Goal: Check status: Check status

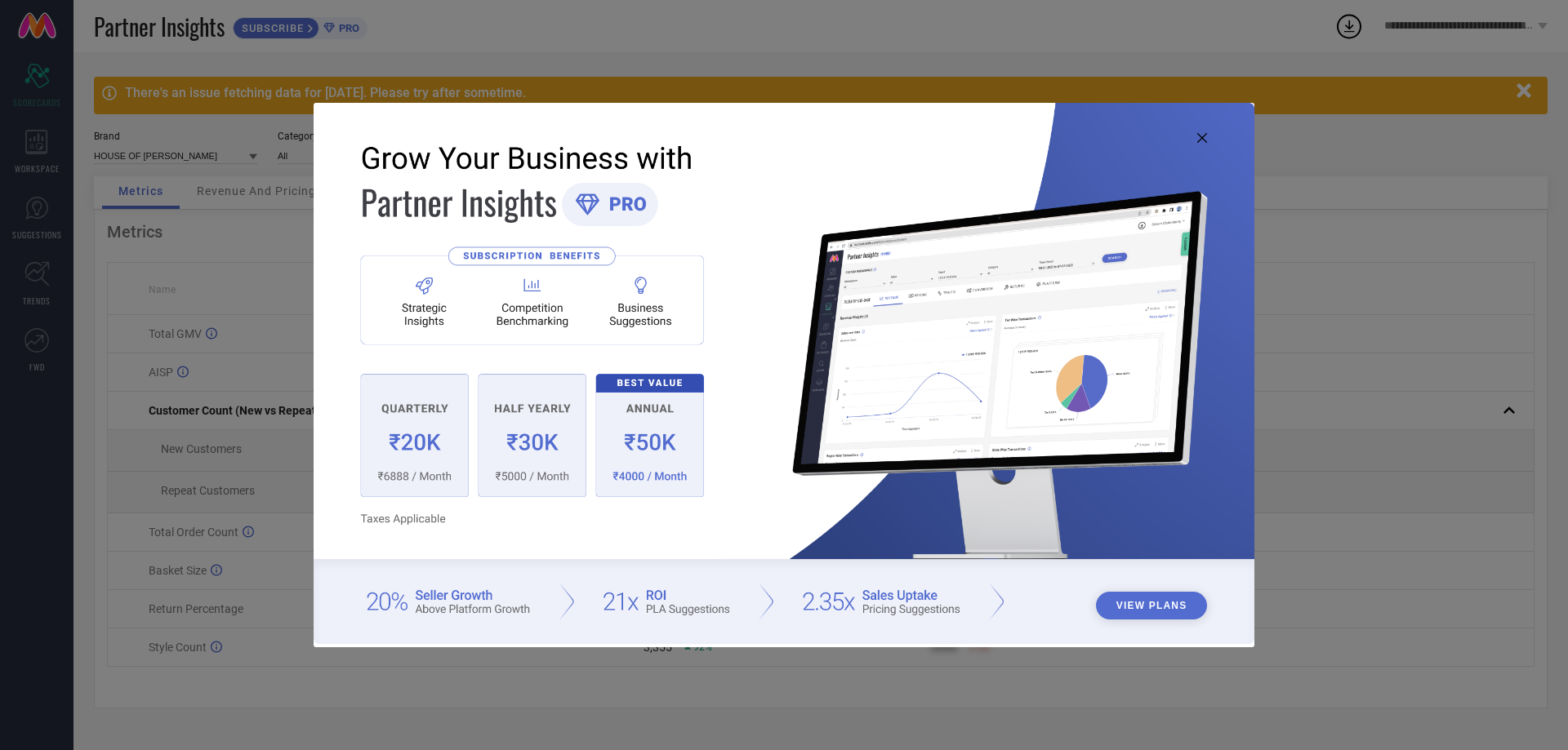
click at [1202, 141] on icon at bounding box center [1202, 138] width 10 height 10
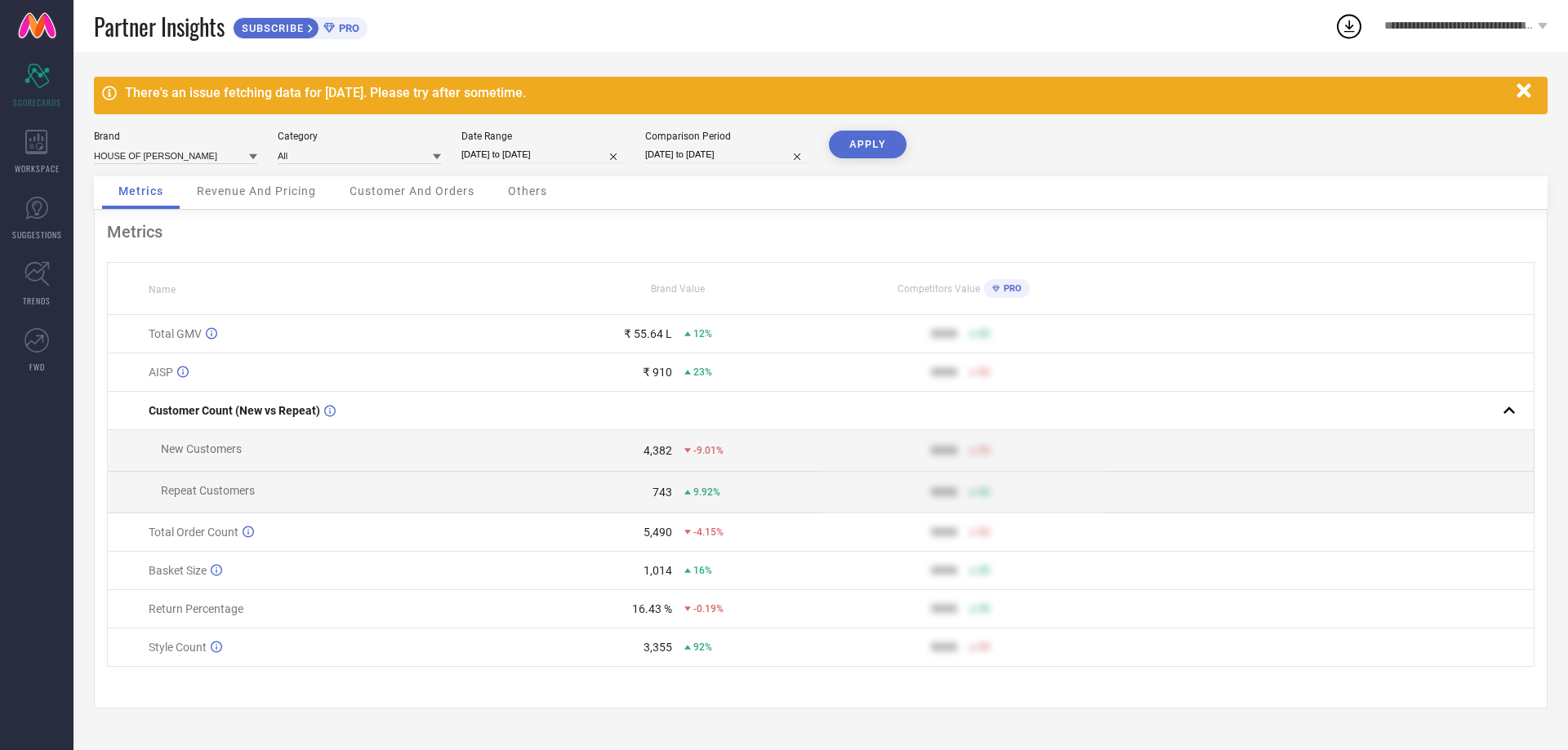
click at [516, 156] on input "03-08-2025 to 02-09-2025" at bounding box center [543, 154] width 164 height 17
select select "7"
select select "2025"
select select "8"
select select "2025"
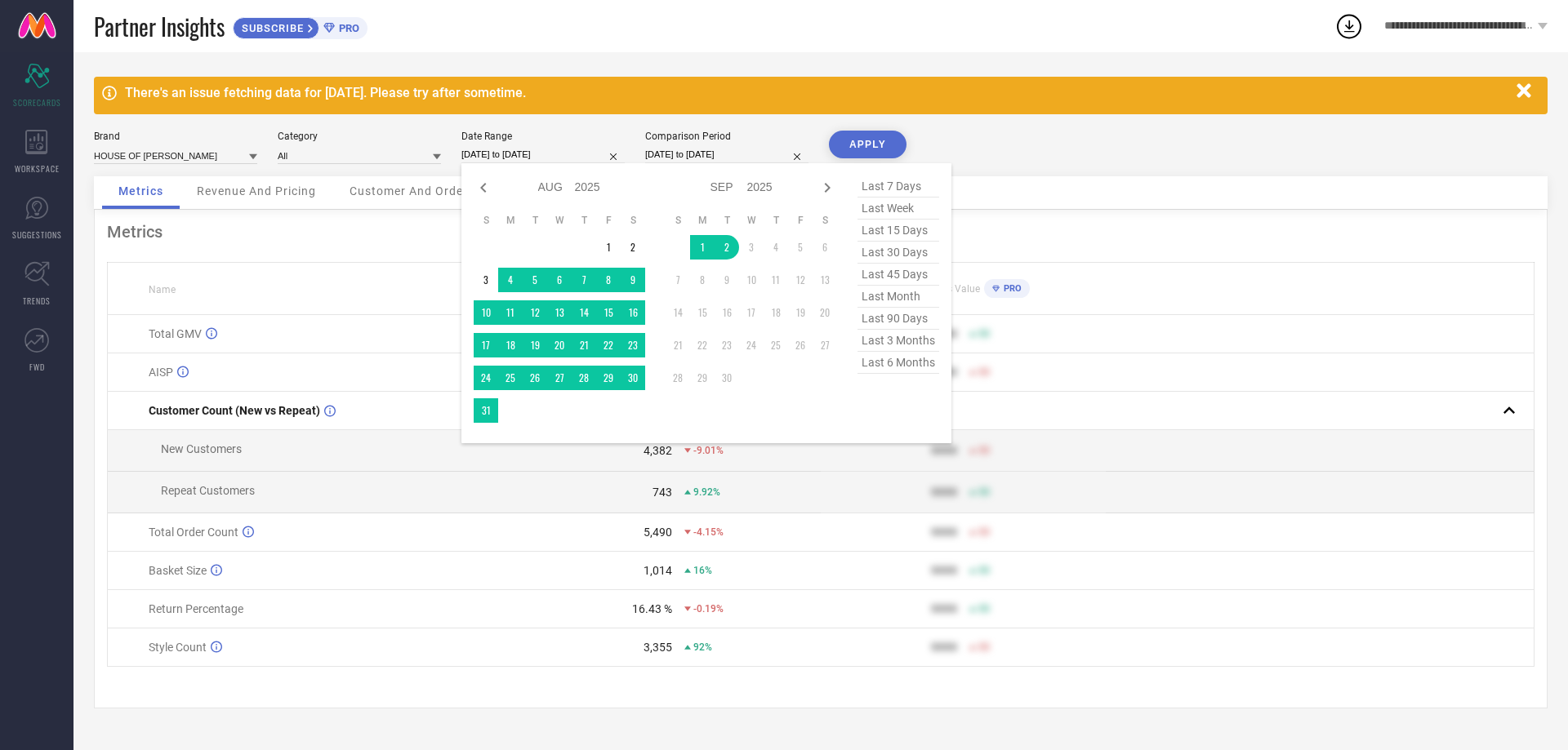
click at [687, 146] on div "Comparison Period 03-08-2024 to 02-09-2024" at bounding box center [726, 147] width 164 height 33
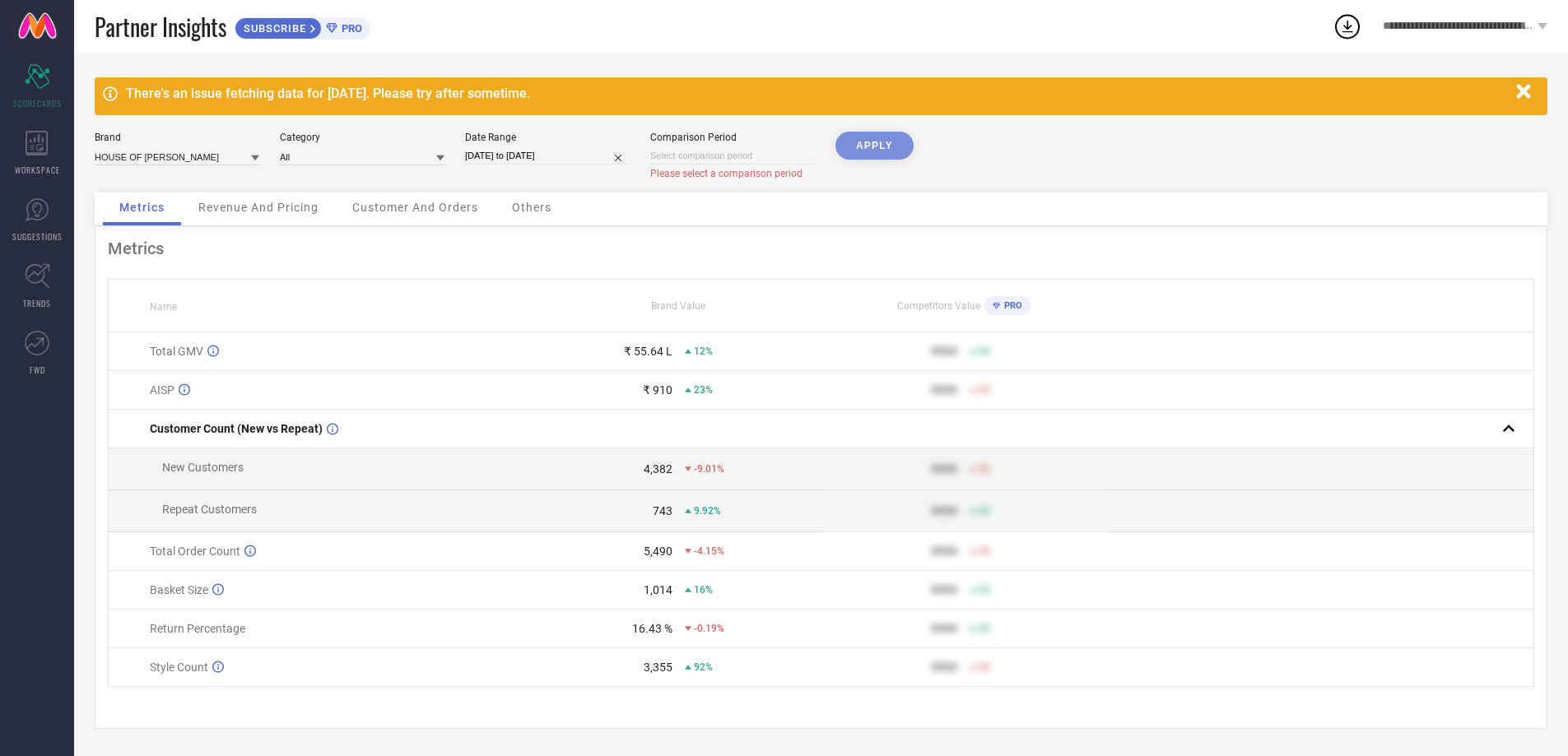
select select "7"
select select "2025"
select select "8"
select select "2025"
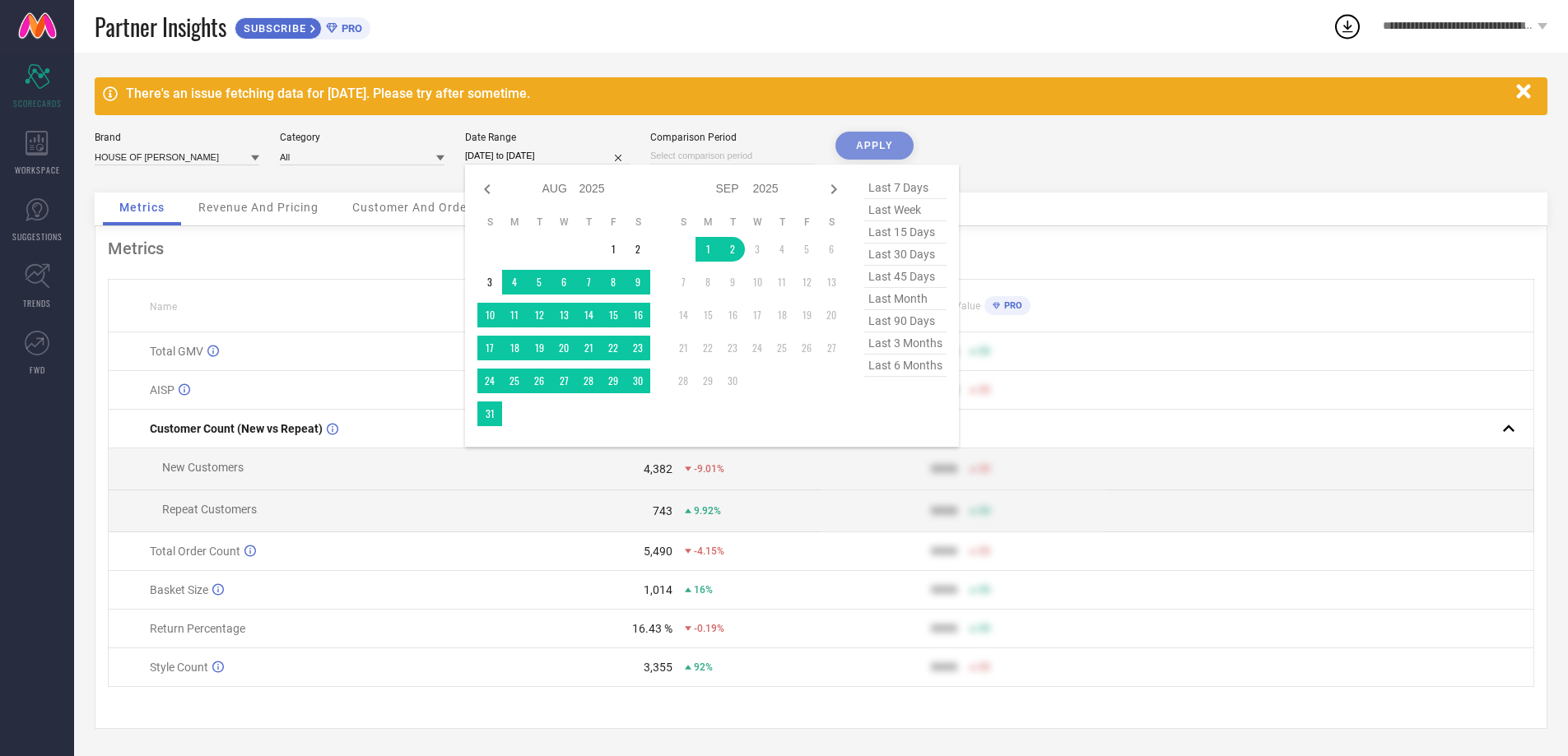
click at [570, 154] on input "03-08-2025 to 02-09-2025" at bounding box center [547, 155] width 165 height 17
click at [701, 247] on td "1" at bounding box center [707, 249] width 24 height 24
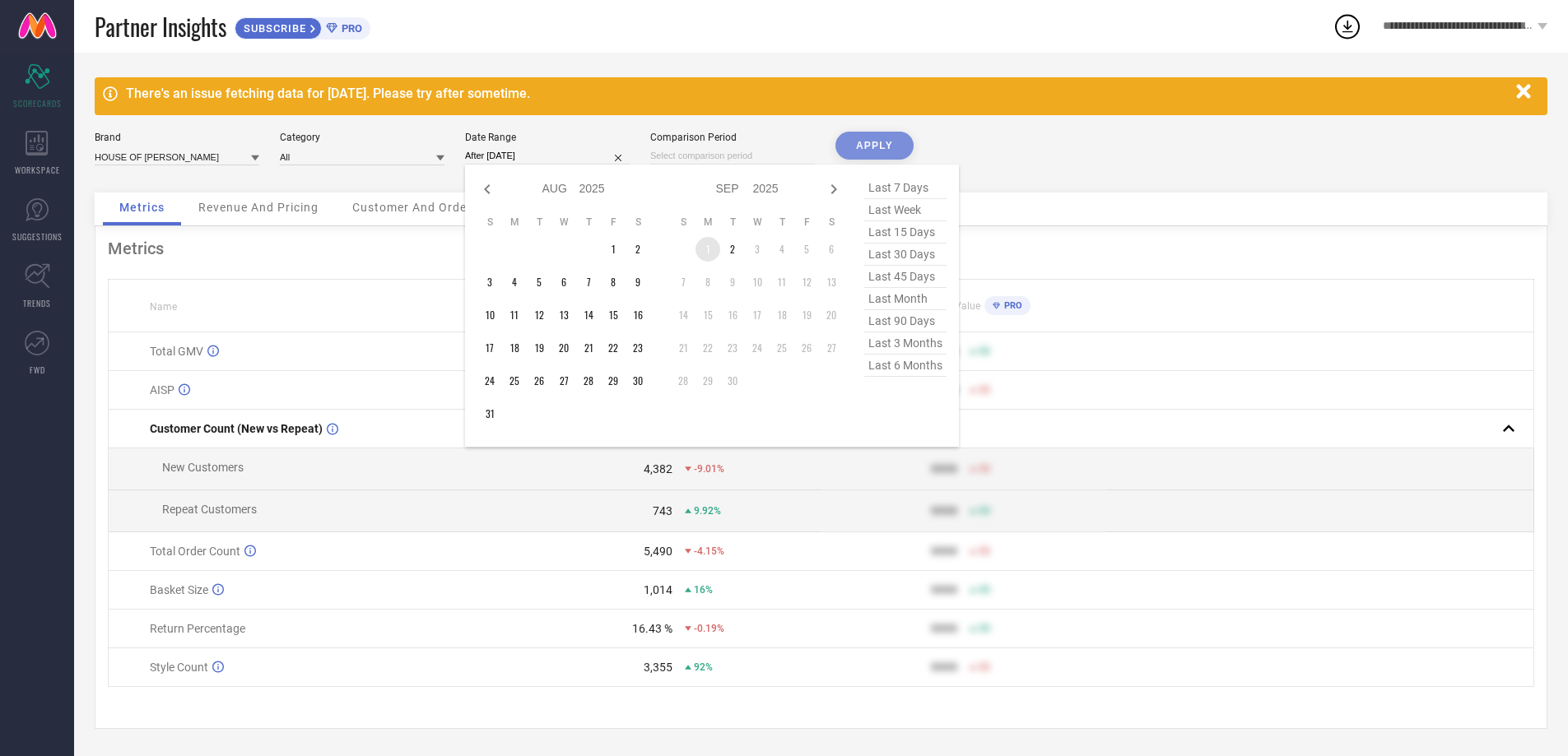
type input "[DATE] to [DATE]"
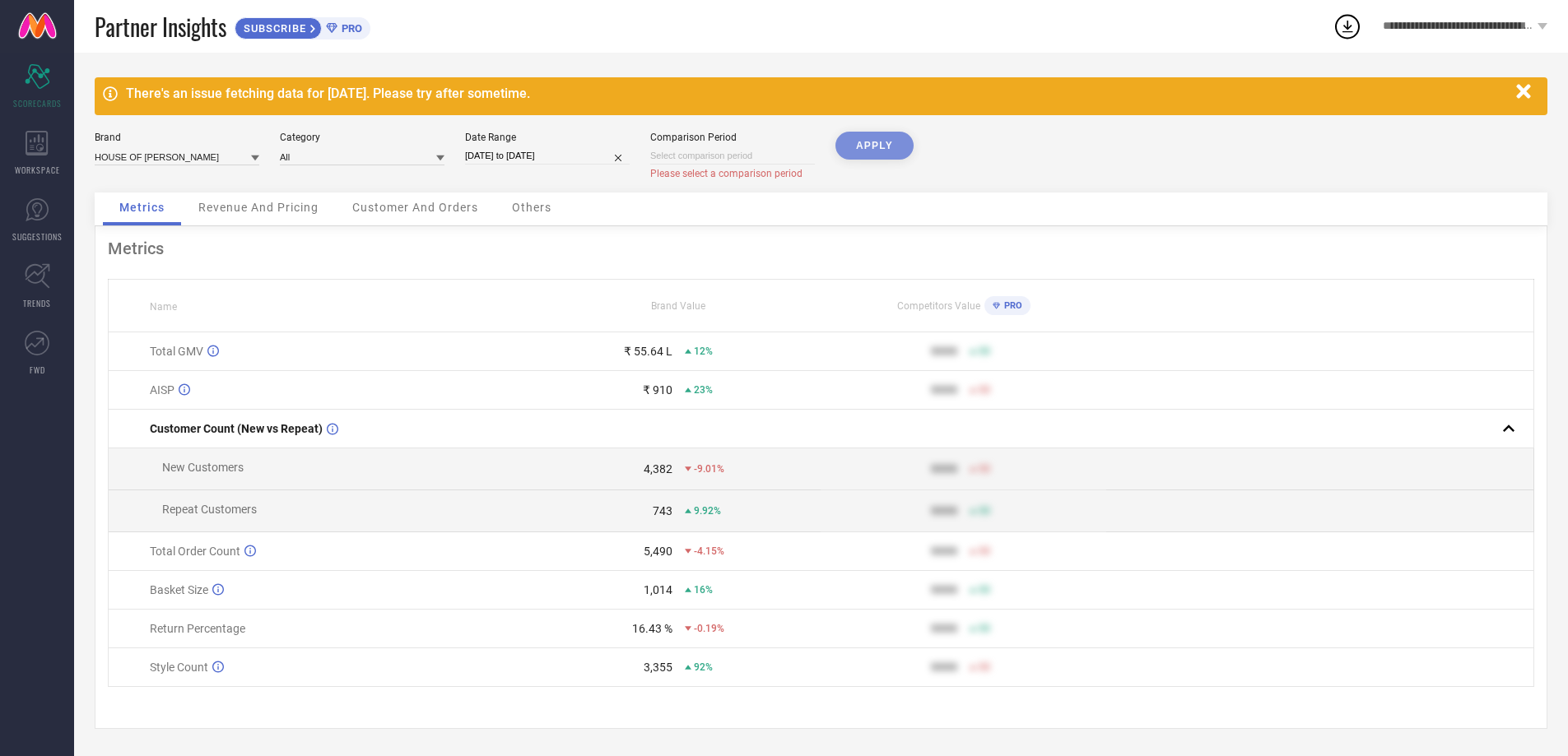
select select "8"
select select "2025"
select select "9"
select select "2025"
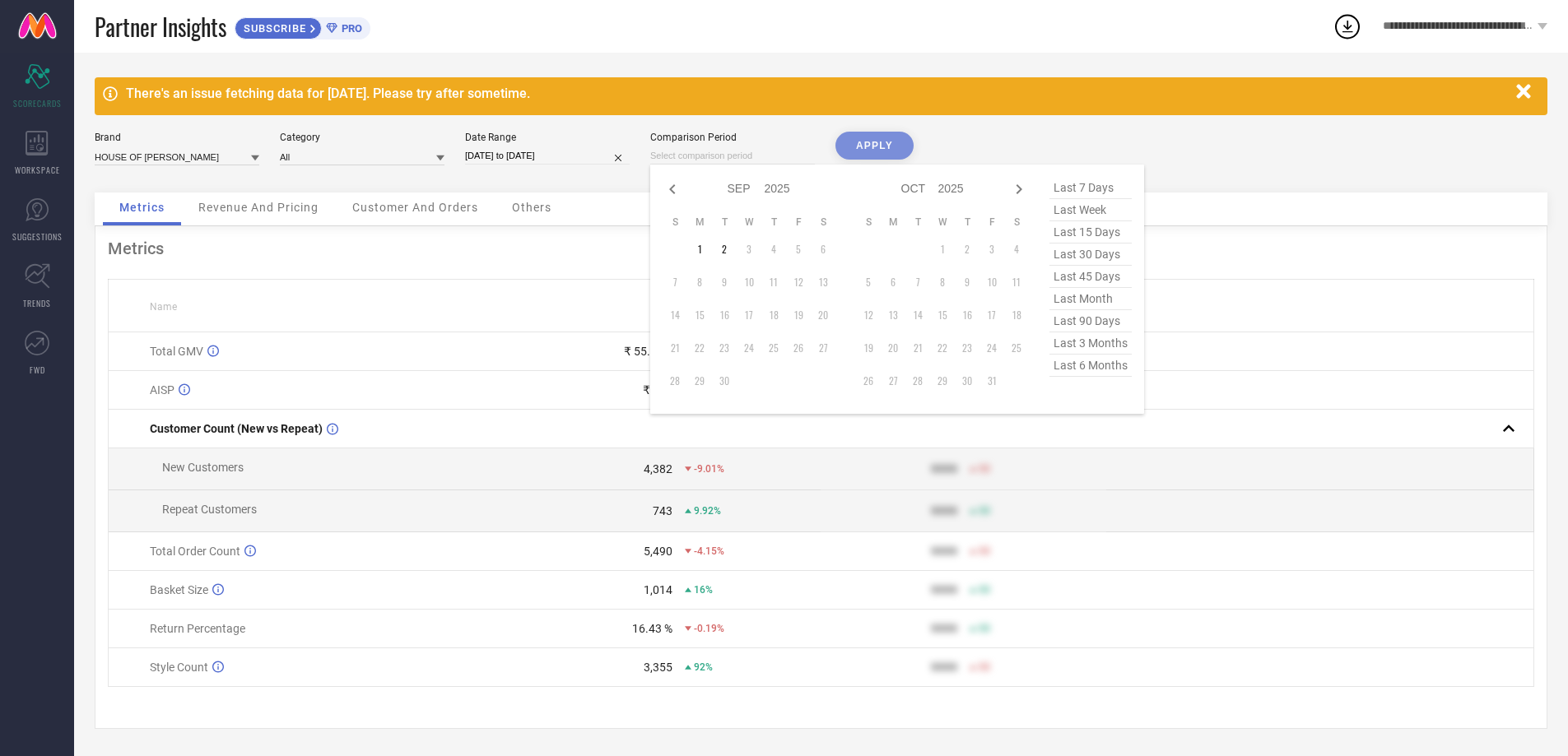
click at [688, 155] on input at bounding box center [732, 155] width 165 height 17
click at [698, 250] on td "1" at bounding box center [699, 249] width 24 height 24
type input "[DATE] to [DATE]"
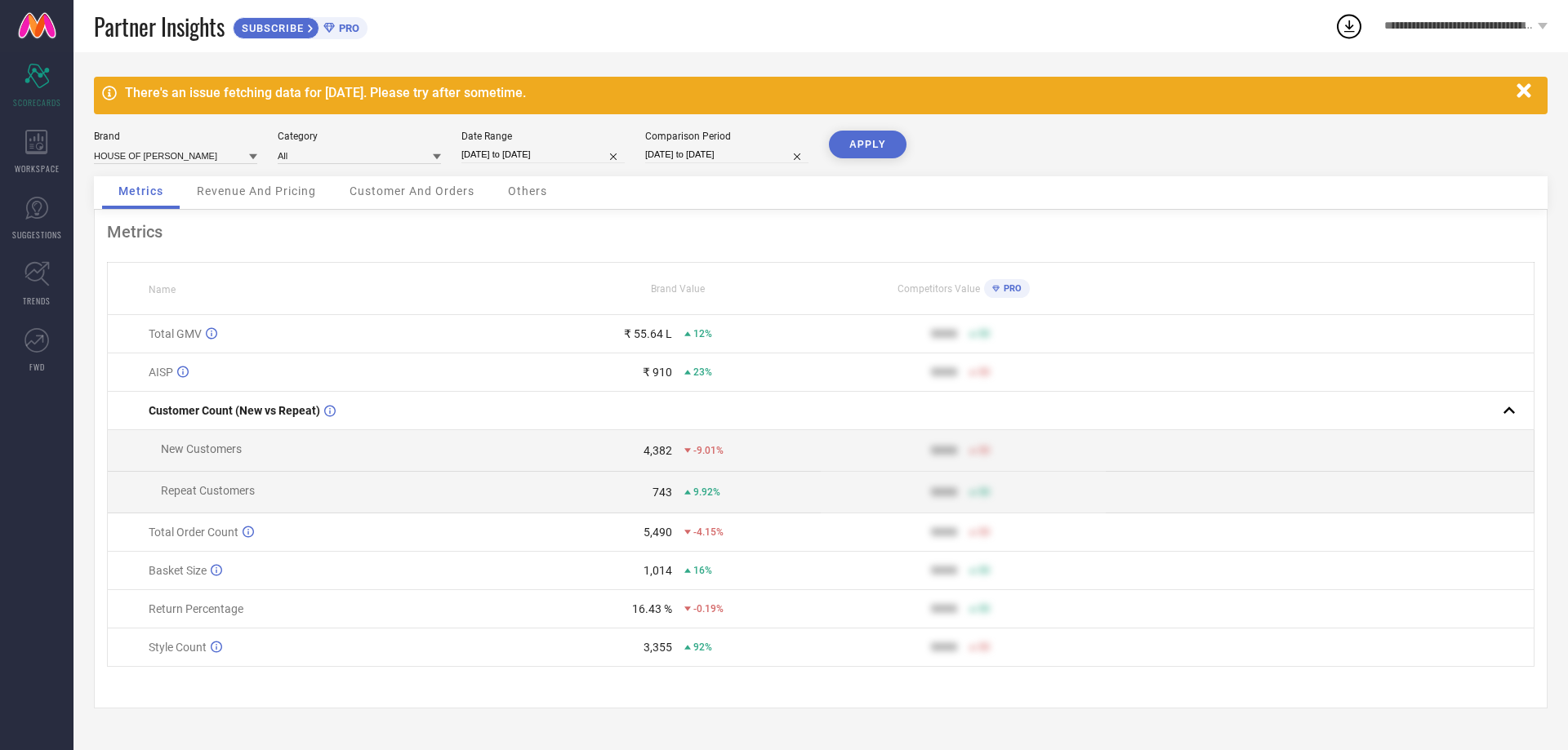
click at [868, 140] on button "APPLY" at bounding box center [868, 144] width 78 height 28
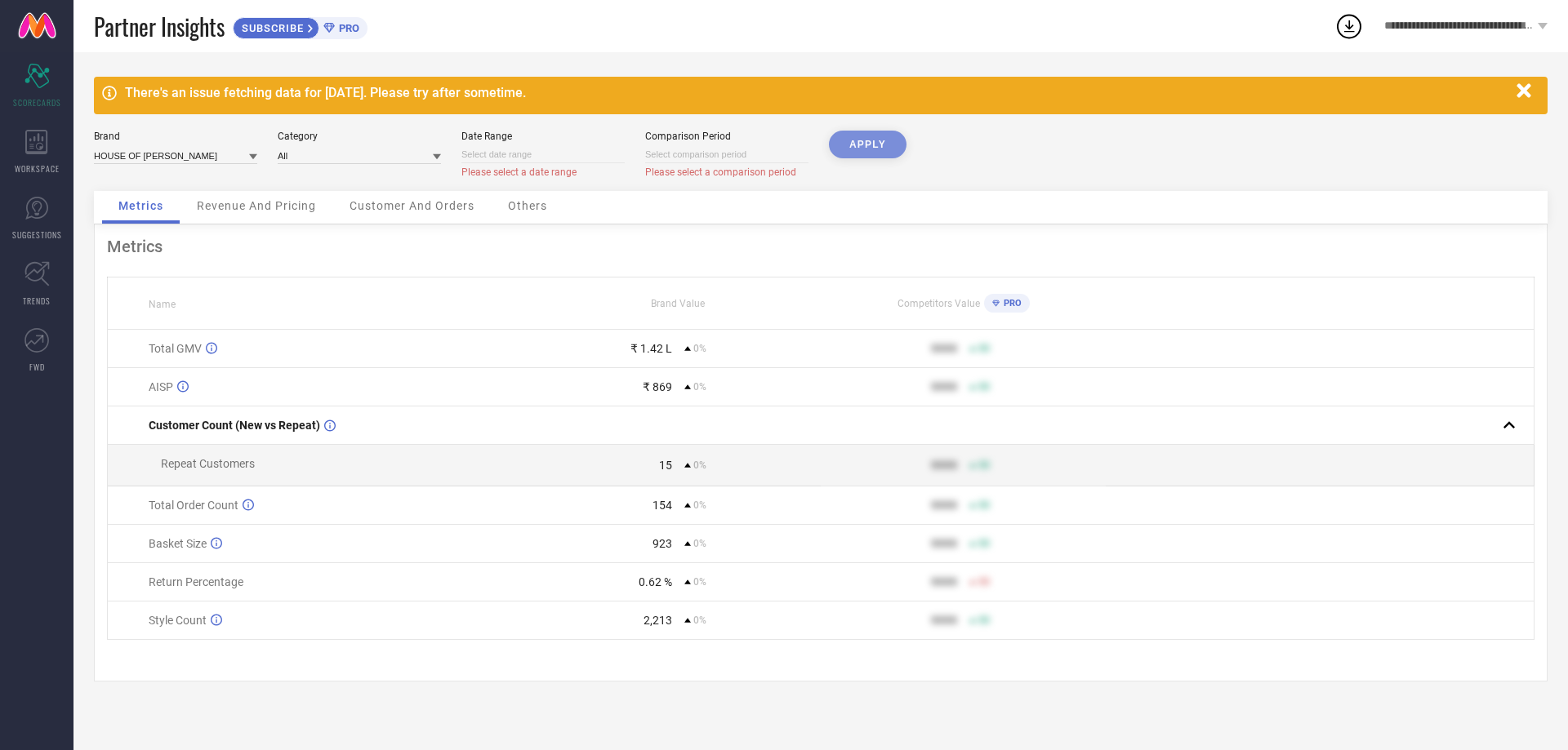
click at [546, 158] on input at bounding box center [543, 154] width 164 height 17
select select "8"
select select "2025"
select select "9"
select select "2025"
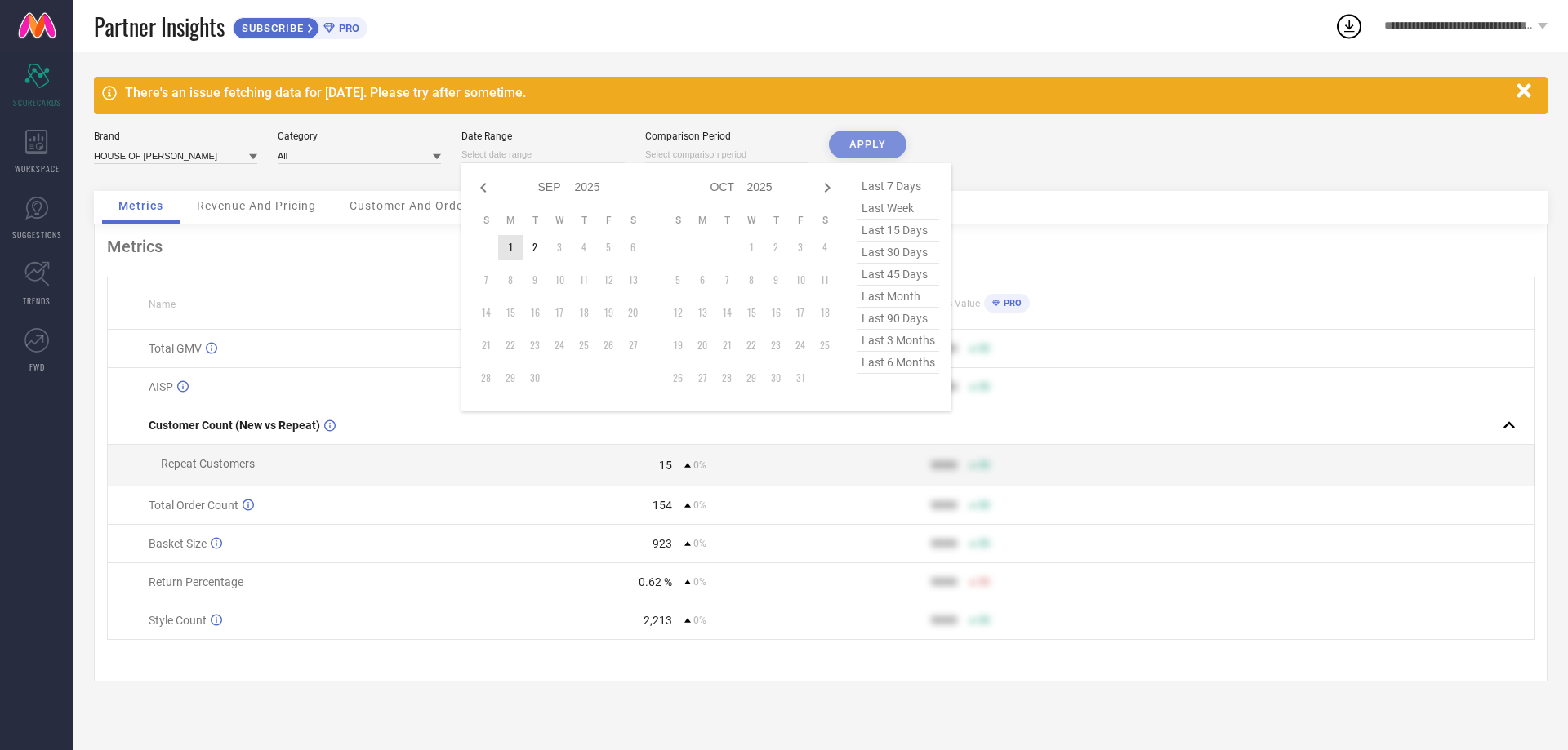
type input "After 01-09-2025"
click at [513, 237] on td "1" at bounding box center [510, 247] width 24 height 24
click at [716, 154] on input at bounding box center [726, 154] width 164 height 17
select select "8"
select select "2025"
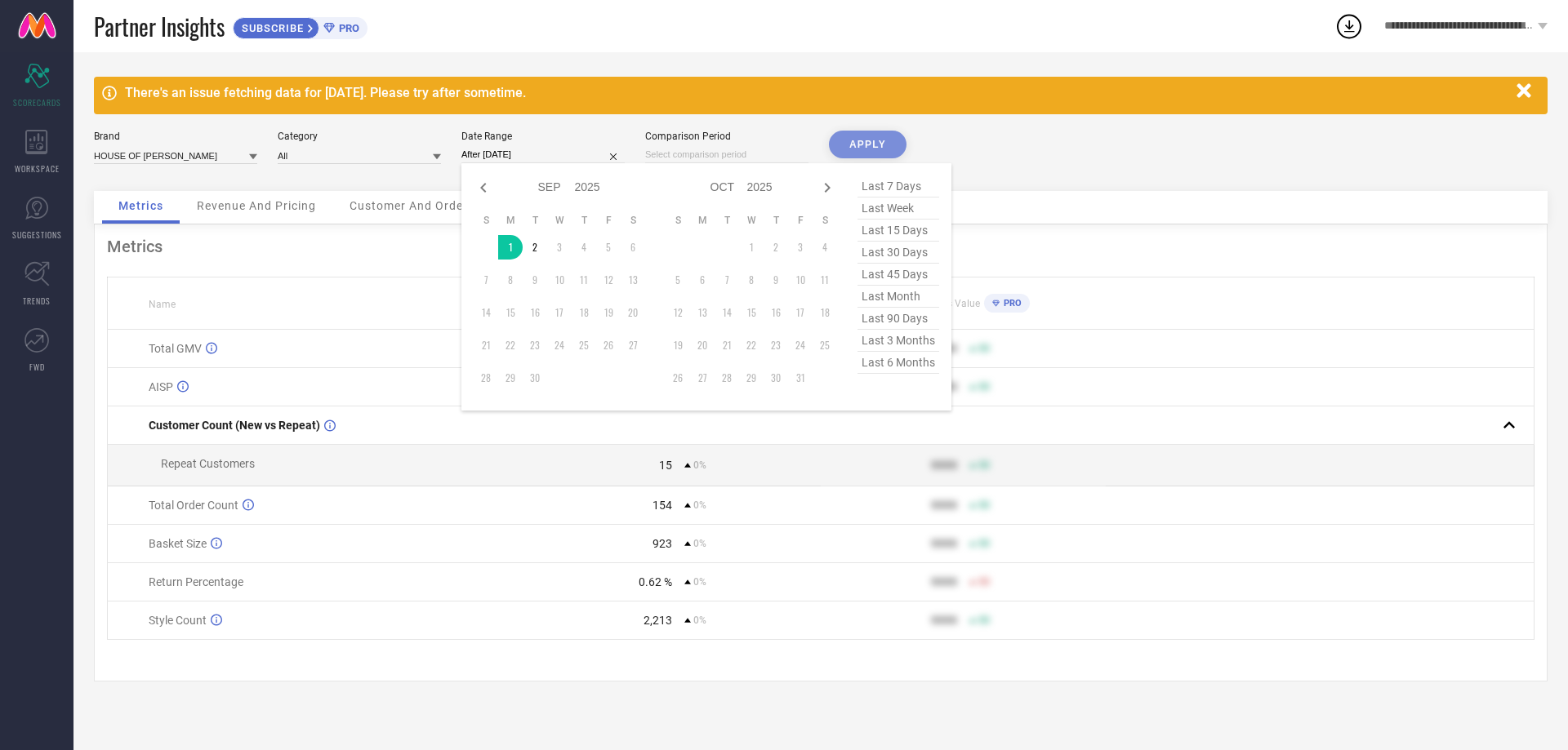
select select "9"
select select "2025"
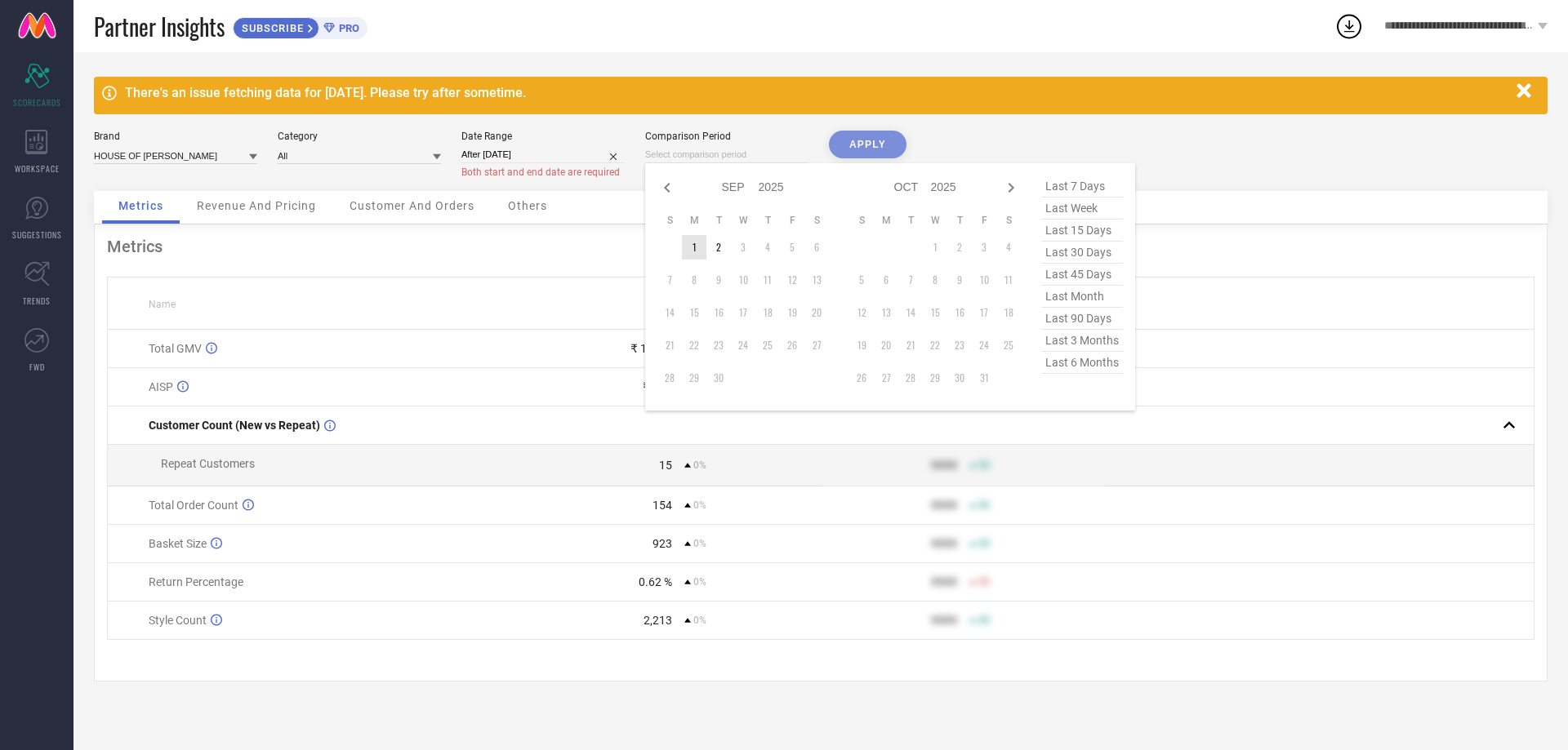
type input "After 01-09-2025"
click at [699, 248] on td "1" at bounding box center [694, 247] width 24 height 24
click at [885, 141] on div "APPLY" at bounding box center [868, 161] width 78 height 61
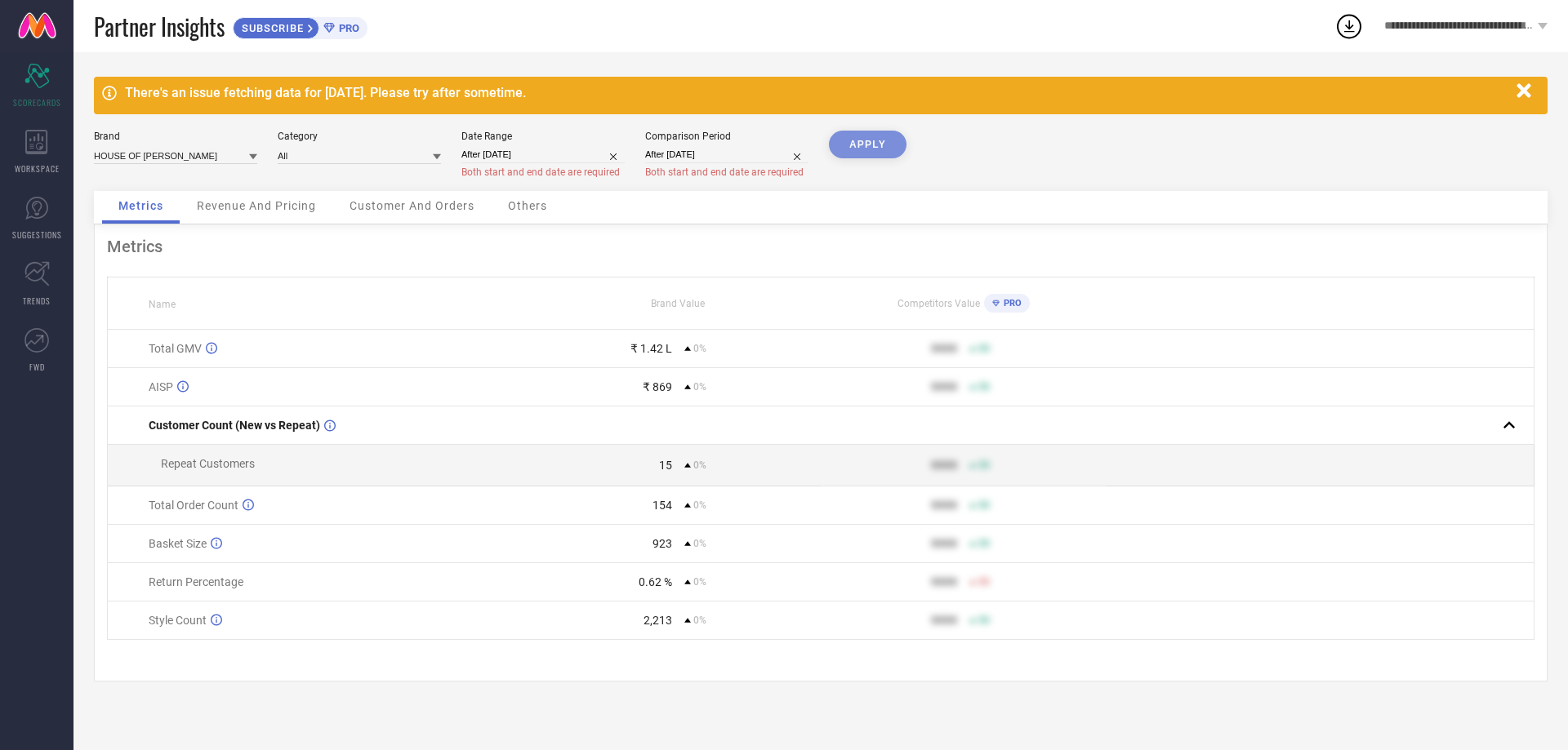
click at [865, 139] on div "APPLY" at bounding box center [868, 161] width 78 height 61
click at [861, 147] on div "APPLY" at bounding box center [868, 161] width 78 height 61
click at [834, 193] on div "Metrics Revenue And Pricing Customer And Orders Others" at bounding box center [821, 207] width 1454 height 33
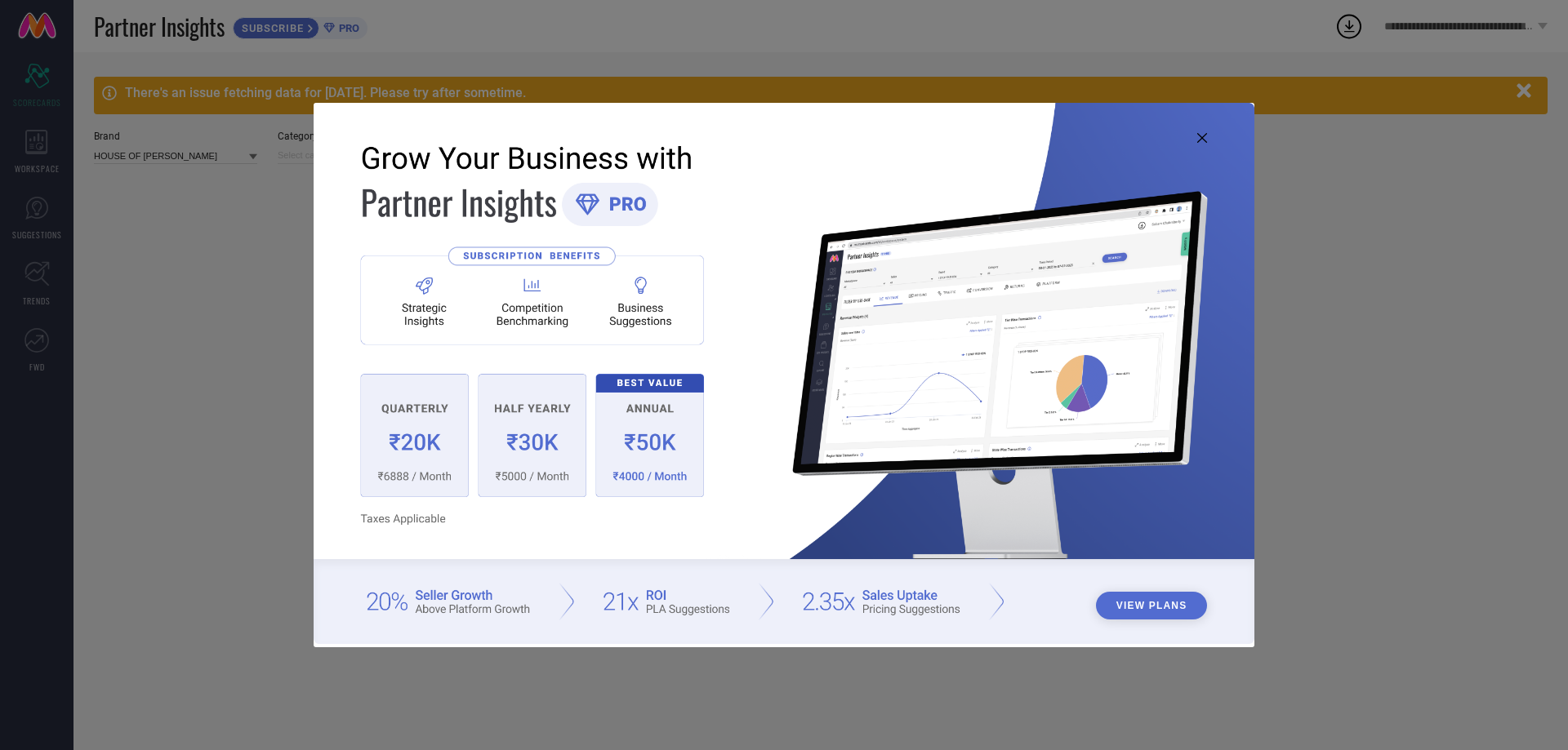
type input "All"
click at [1207, 139] on icon at bounding box center [1202, 138] width 10 height 10
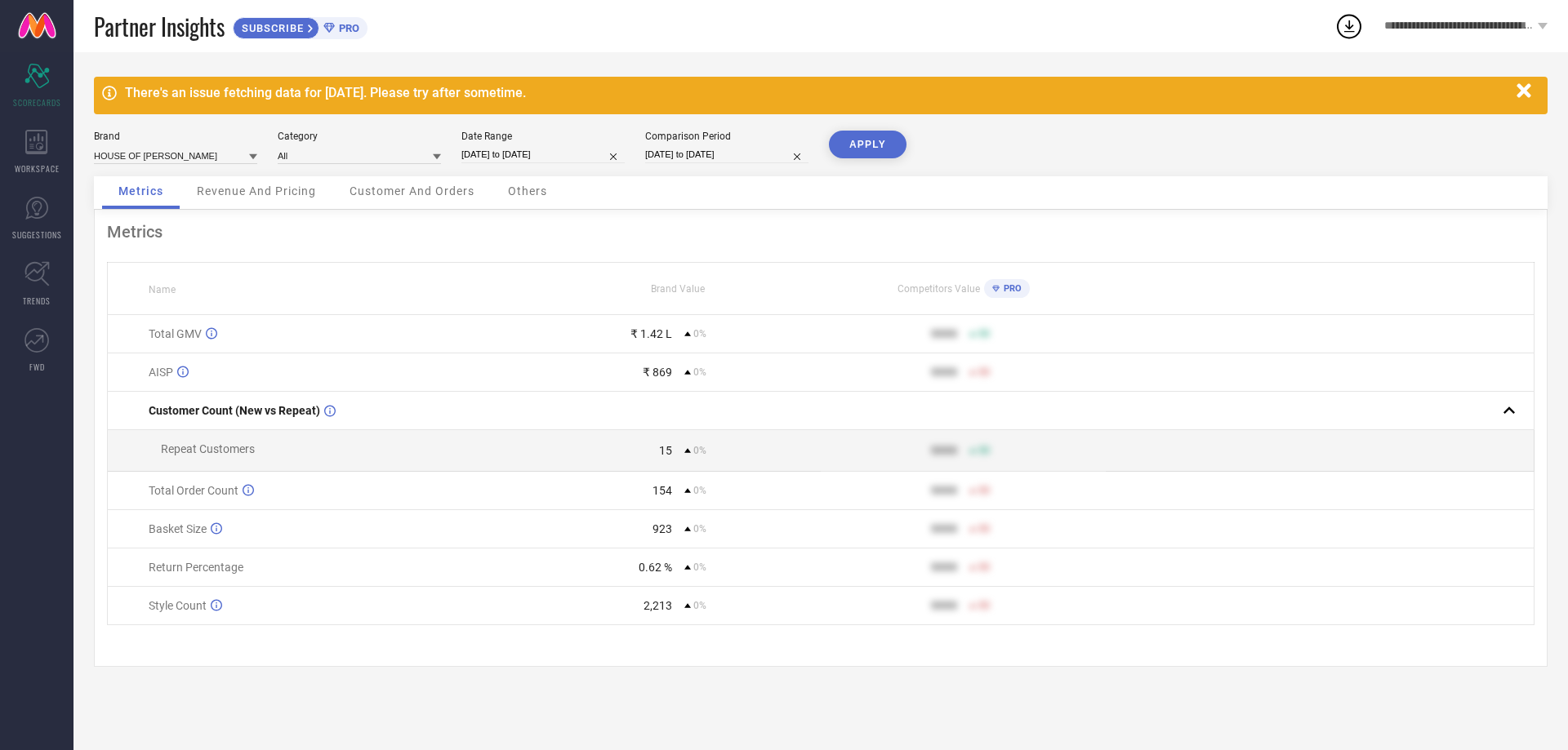
click at [555, 146] on input "[DATE] to [DATE]" at bounding box center [543, 154] width 164 height 17
select select "8"
select select "2025"
select select "9"
select select "2025"
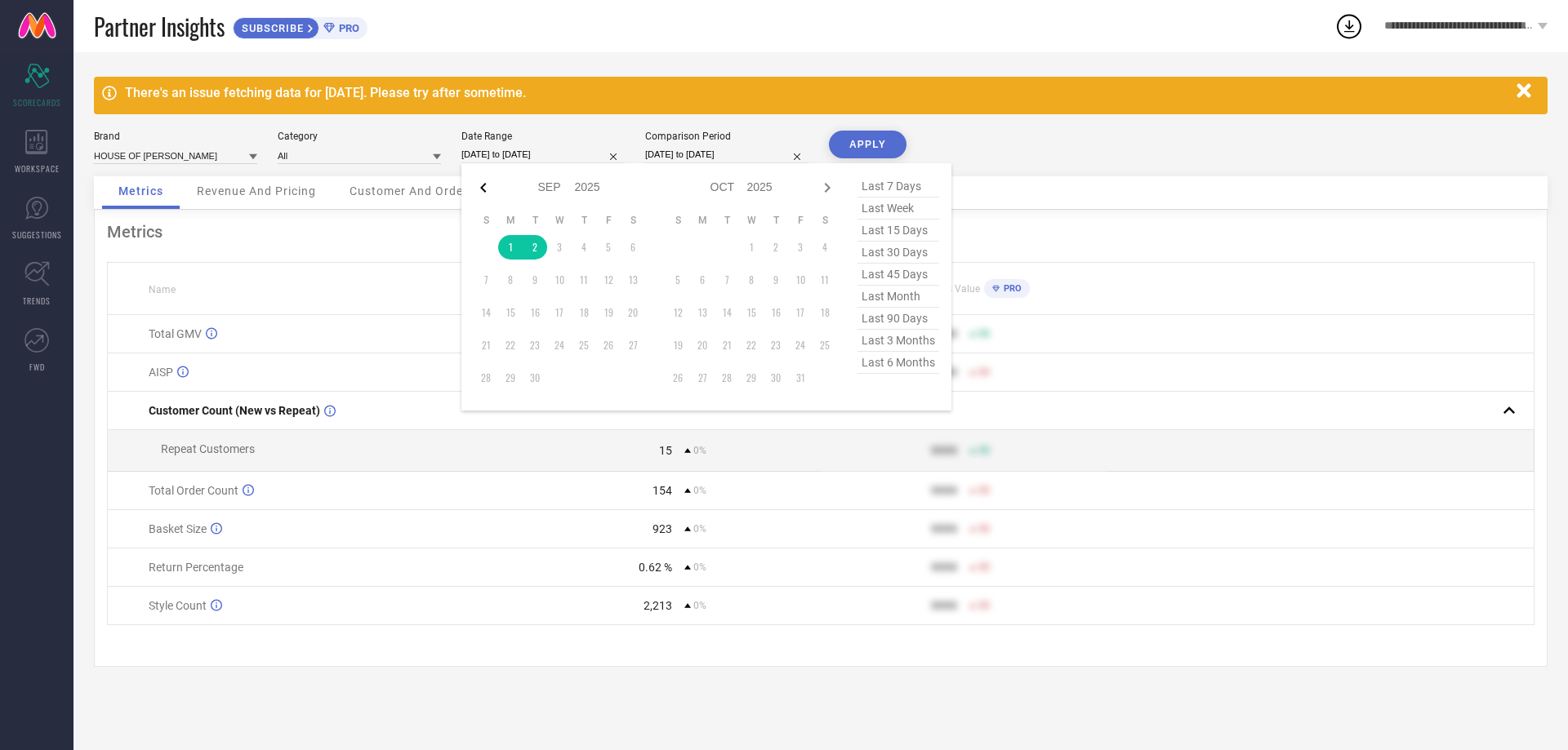
click at [486, 190] on icon at bounding box center [484, 188] width 20 height 20
select select "7"
select select "2025"
select select "8"
select select "2025"
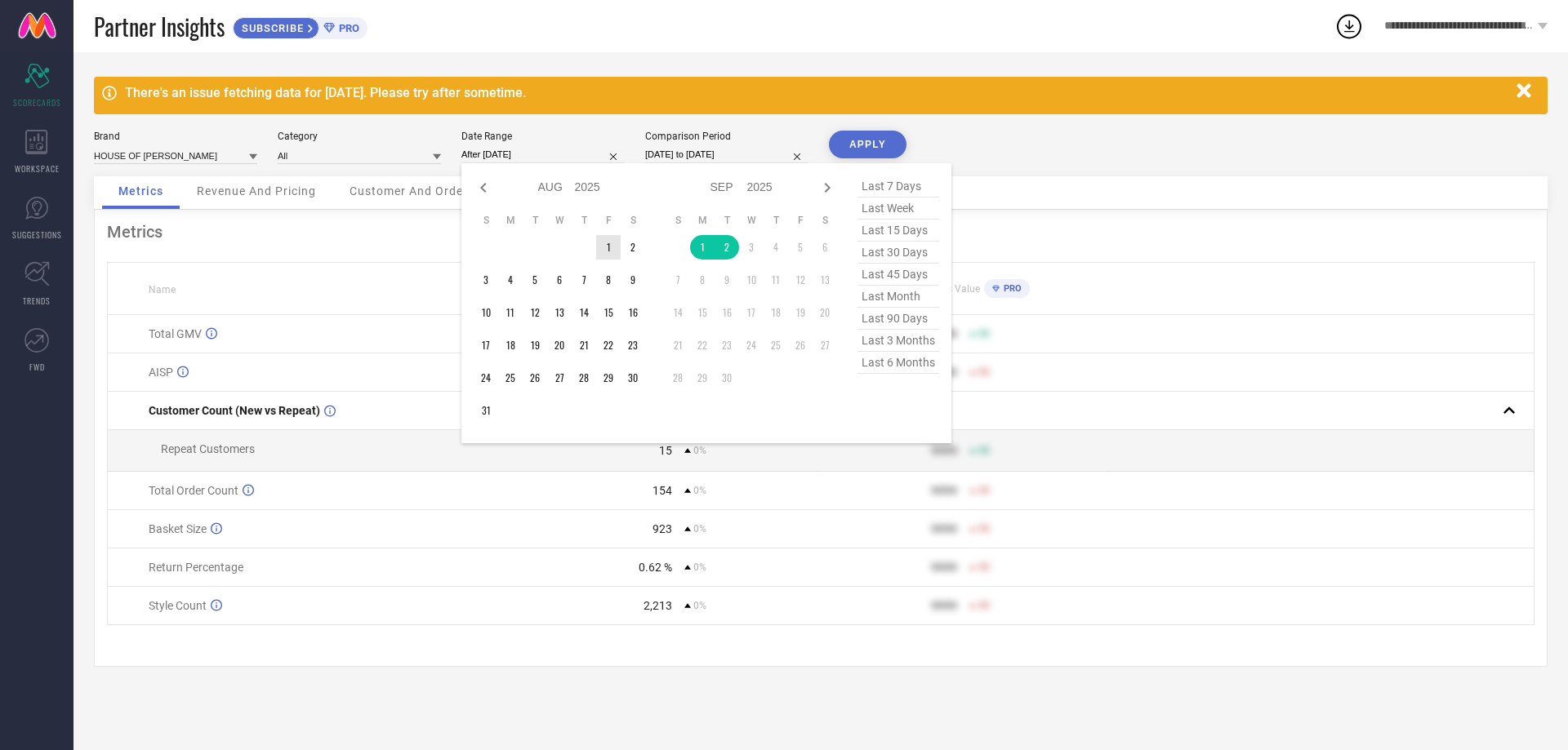
click at [605, 240] on td "1" at bounding box center [608, 247] width 24 height 24
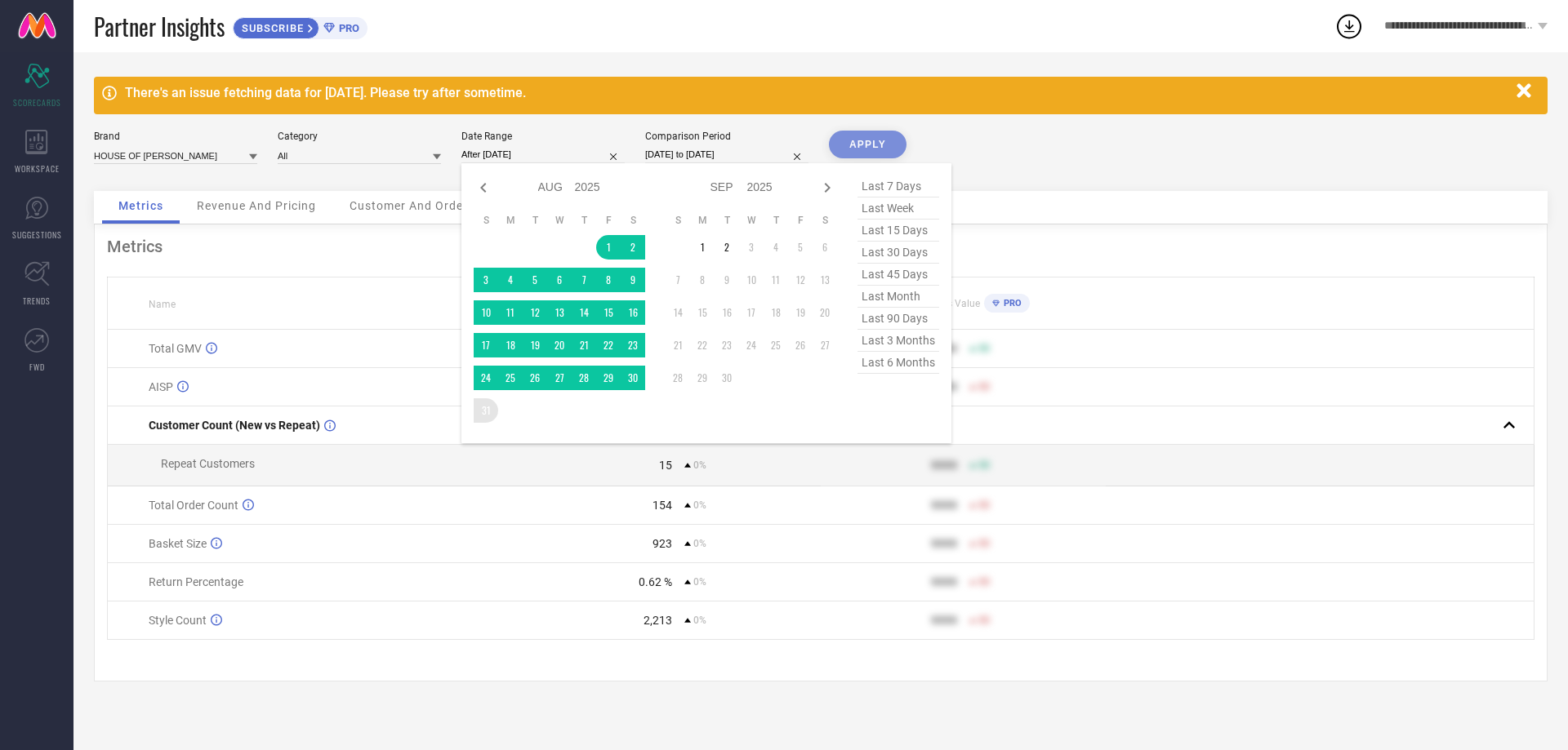
type input "[DATE] to [DATE]"
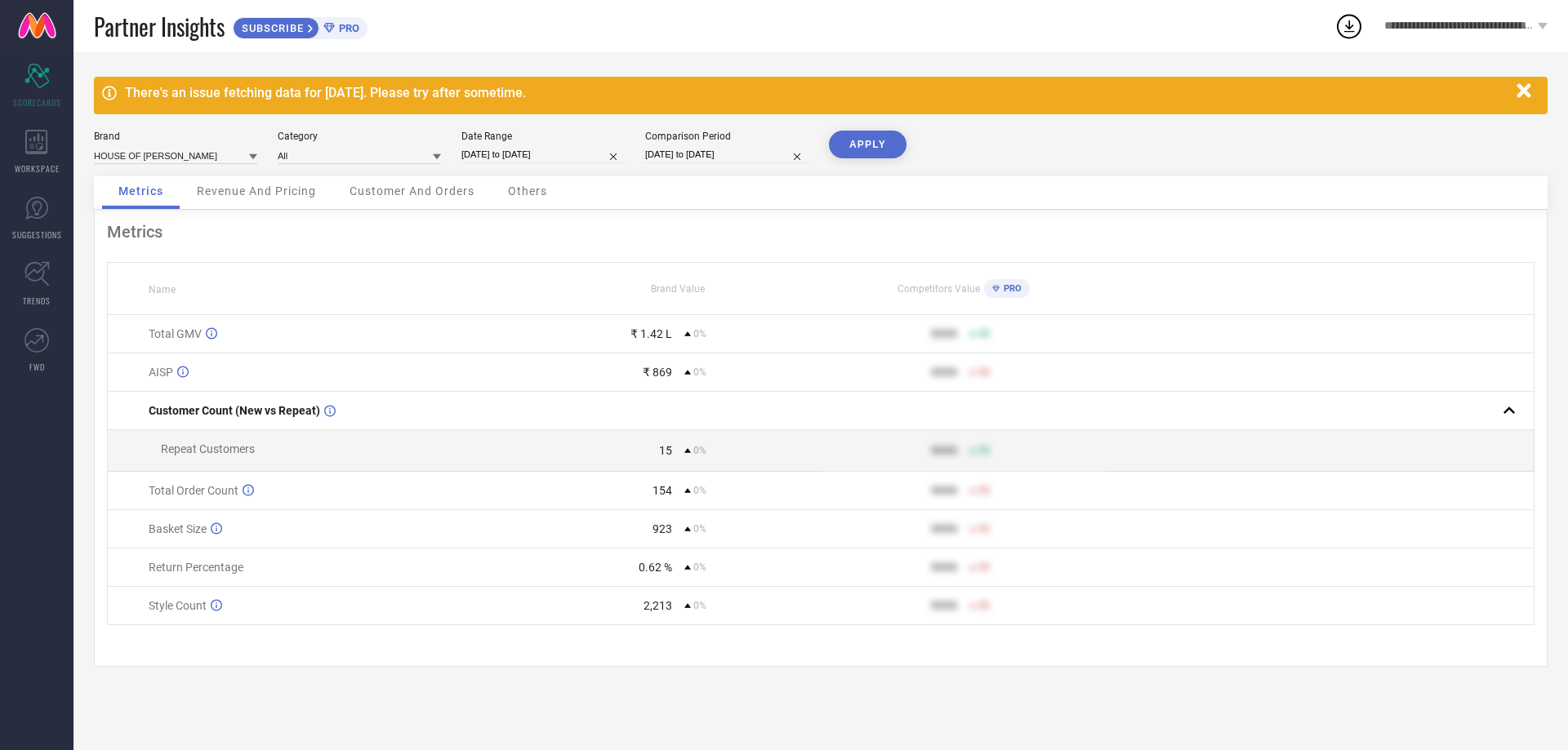
select select "8"
select select "2025"
select select "9"
select select "2025"
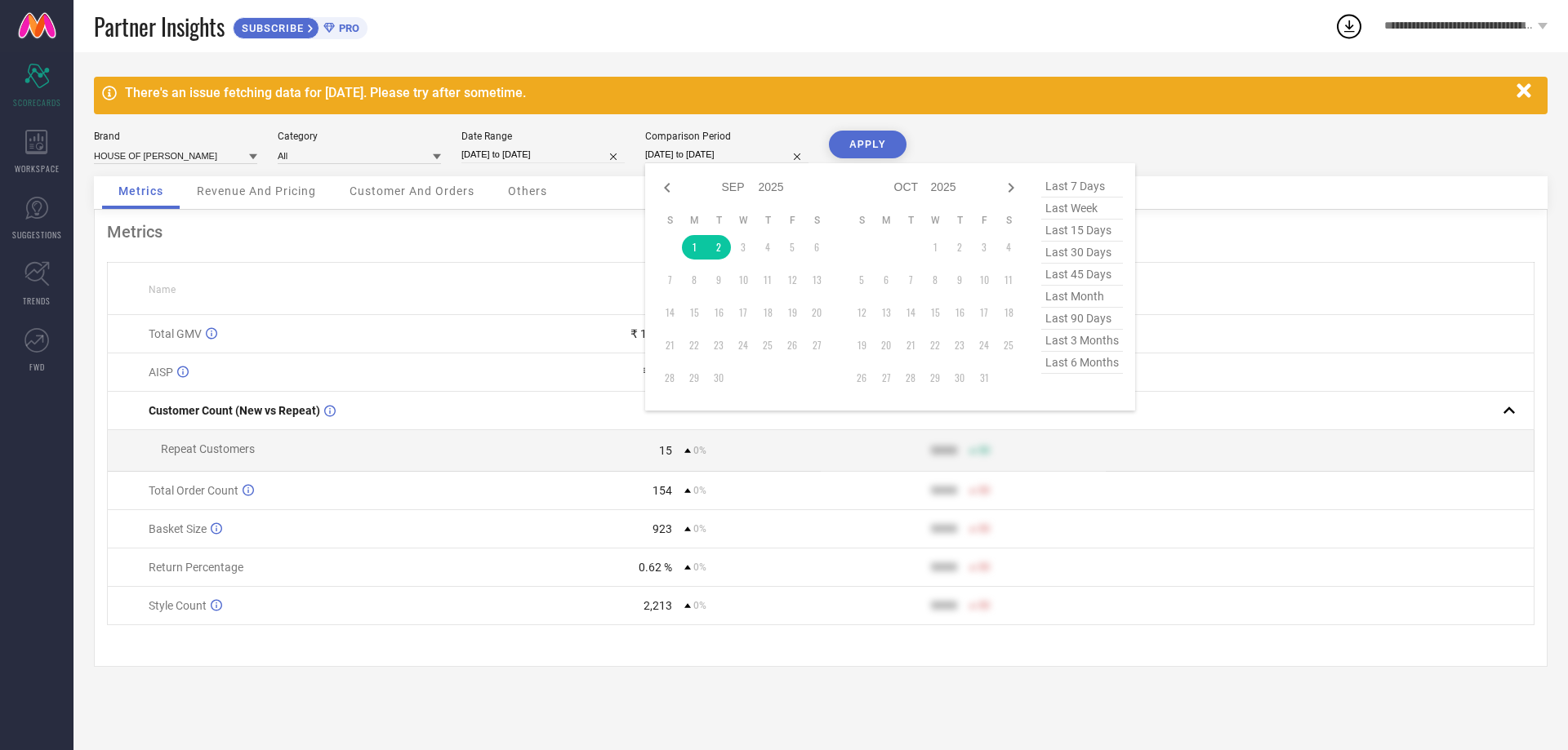
click at [685, 155] on input "[DATE] to [DATE]" at bounding box center [726, 154] width 164 height 17
click at [663, 180] on icon at bounding box center [667, 188] width 20 height 20
select select "7"
select select "2025"
select select "8"
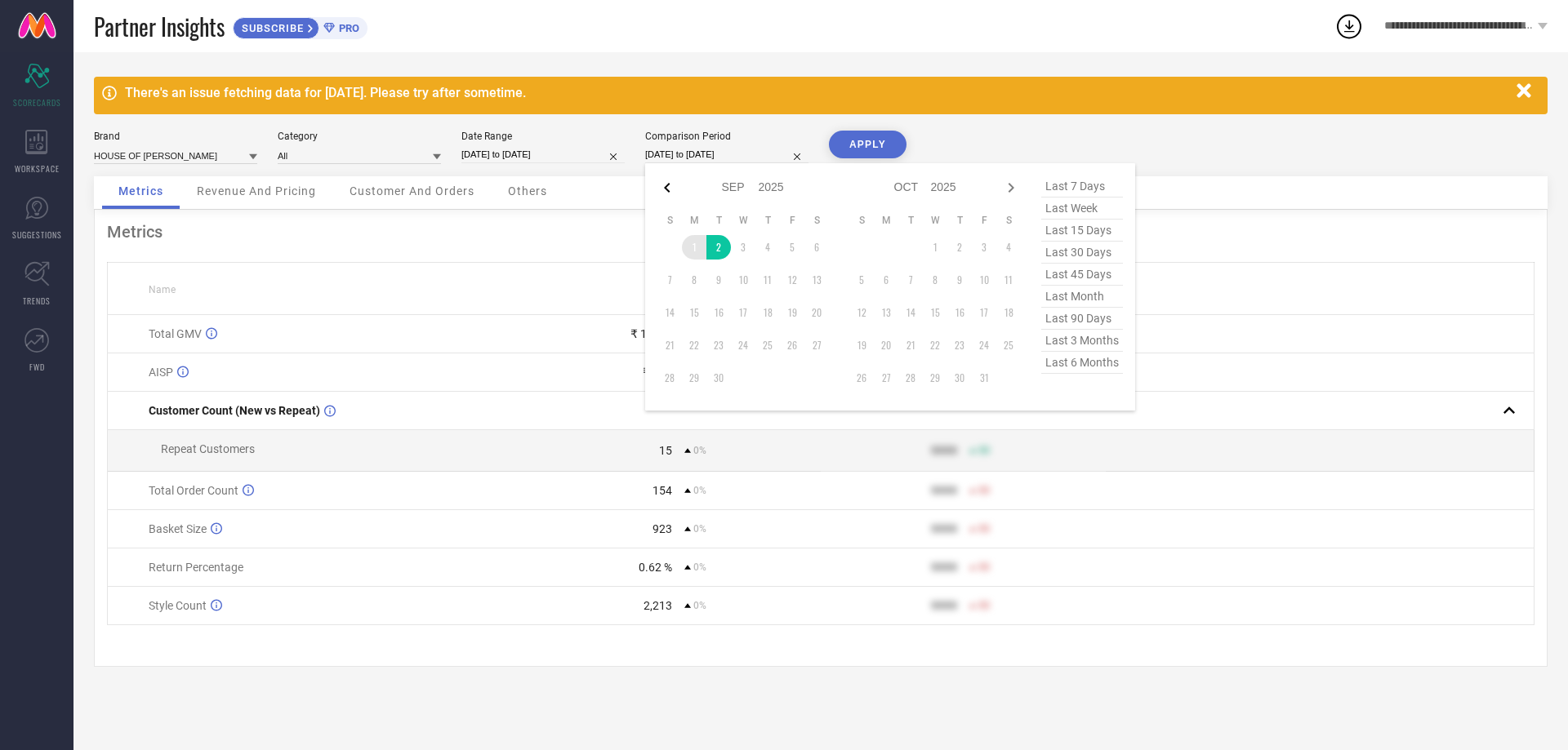
select select "2025"
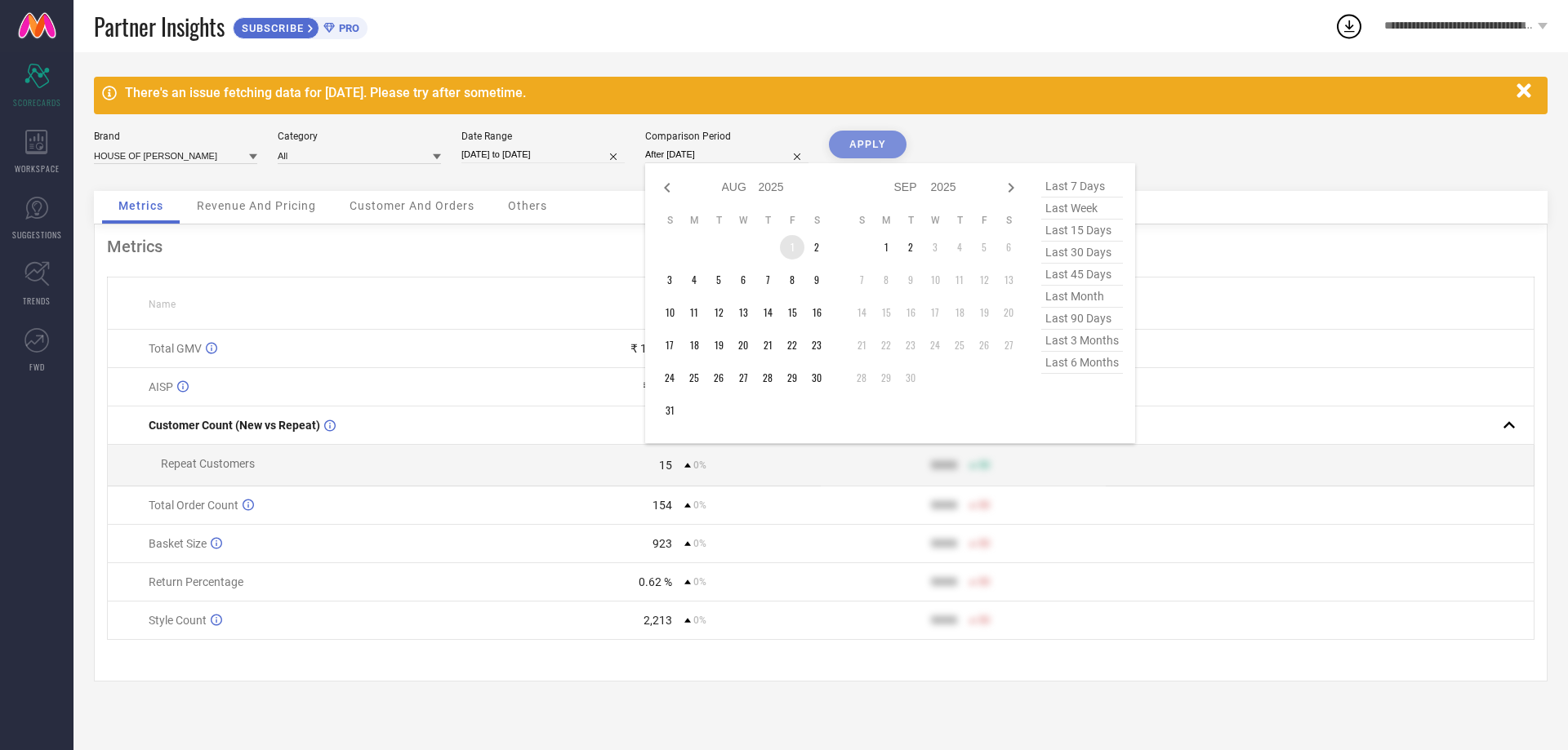
click at [799, 239] on td "1" at bounding box center [792, 247] width 24 height 24
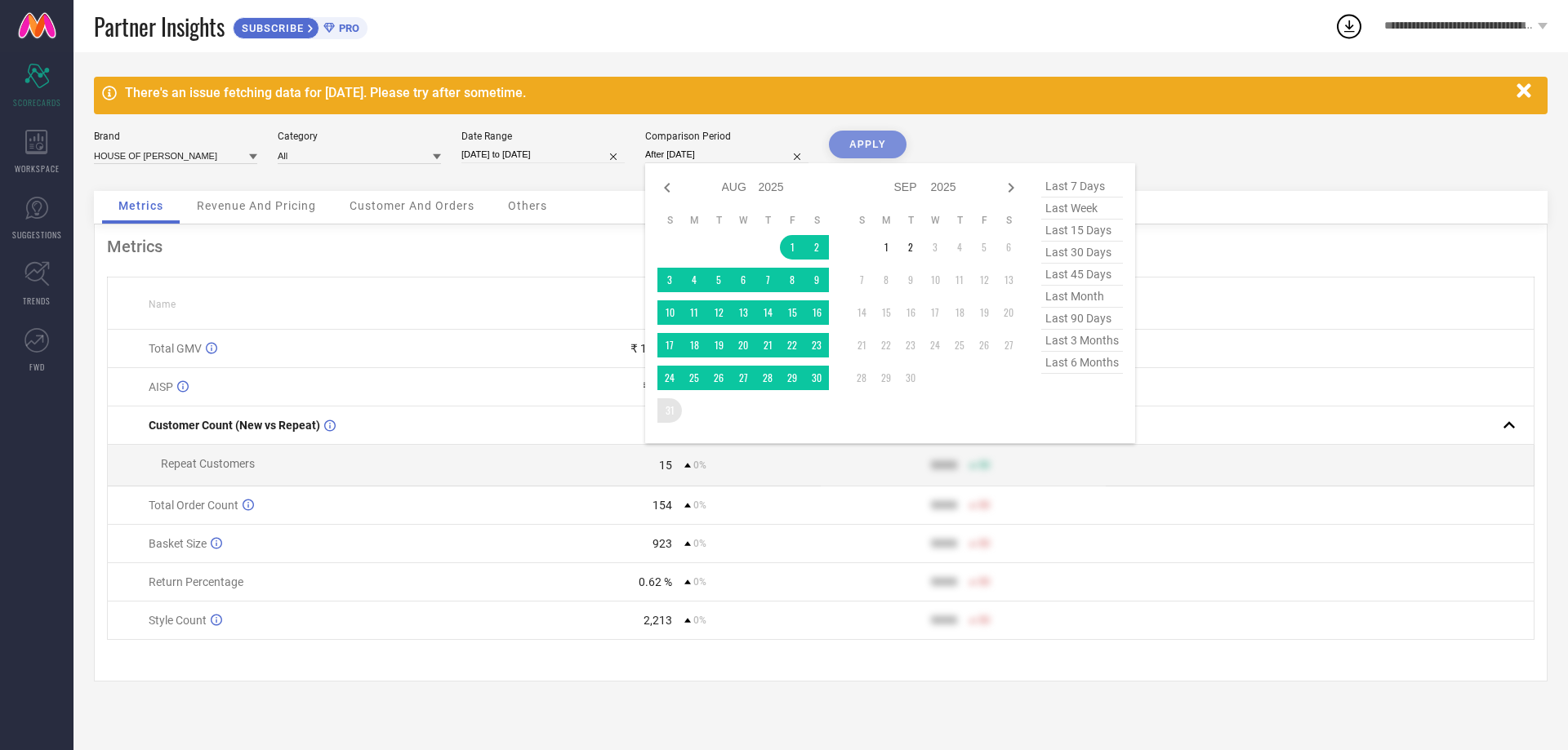
type input "[DATE] to [DATE]"
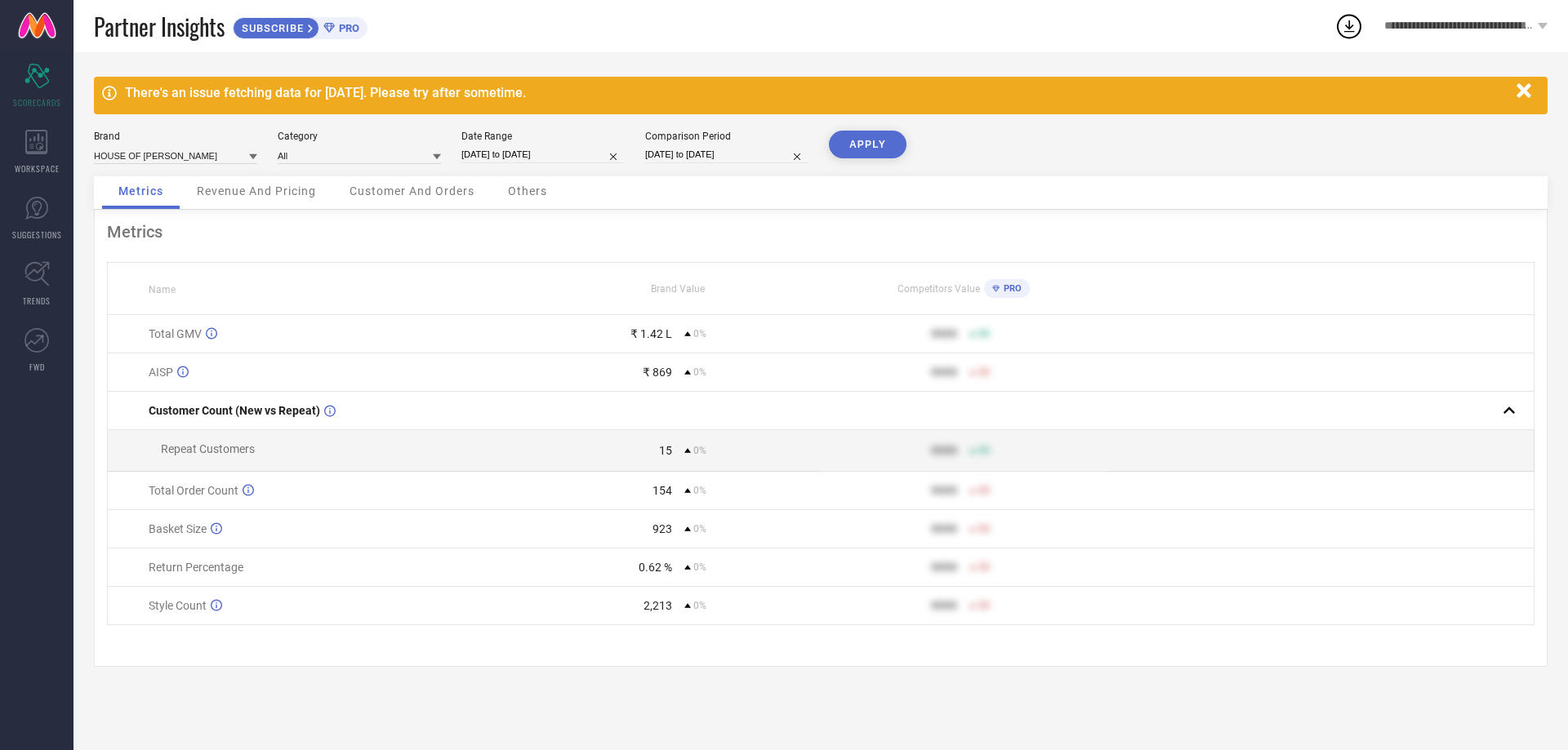
click at [863, 155] on button "APPLY" at bounding box center [868, 144] width 78 height 28
